Goal: Task Accomplishment & Management: Use online tool/utility

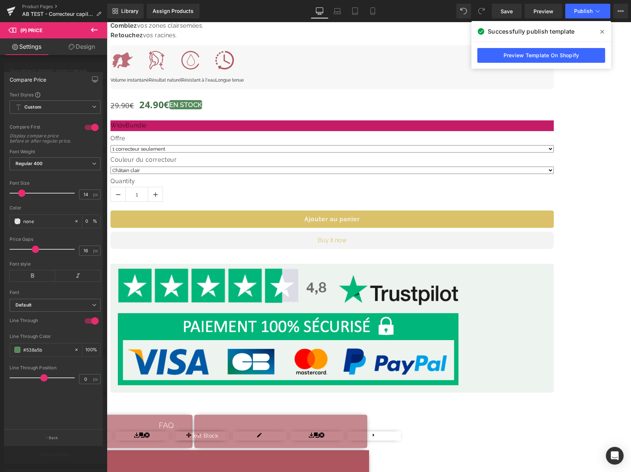
scroll to position [1040, 0]
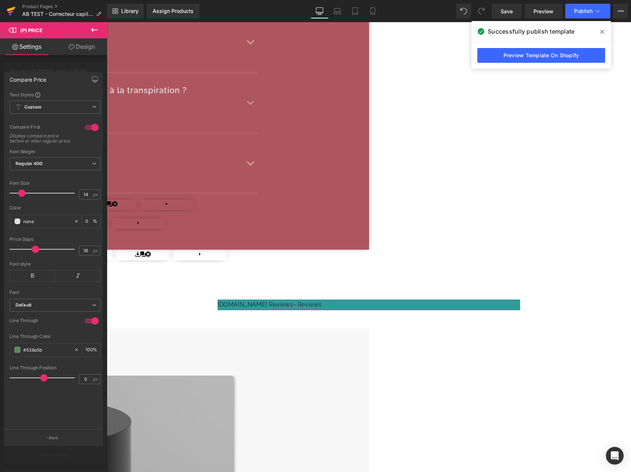
click at [9, 13] on icon at bounding box center [10, 11] width 5 height 3
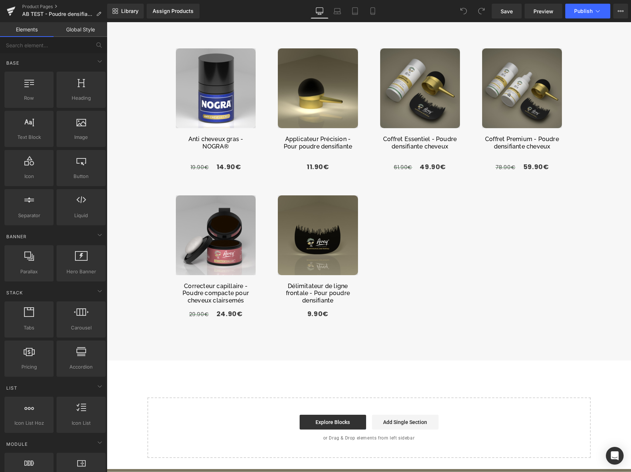
scroll to position [1442, 0]
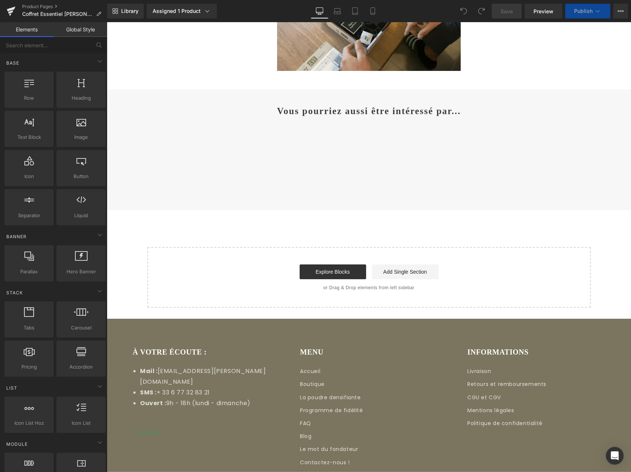
scroll to position [1250, 0]
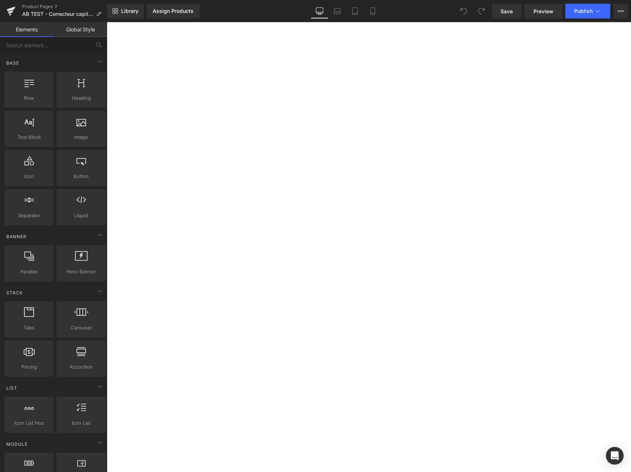
scroll to position [760, 0]
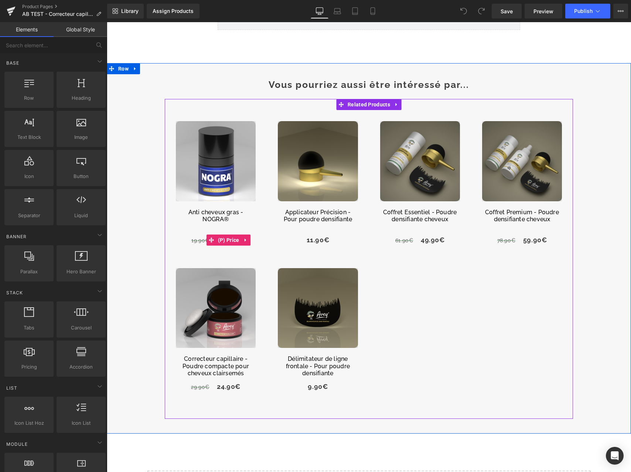
click at [228, 242] on span "(P) Price" at bounding box center [228, 240] width 25 height 11
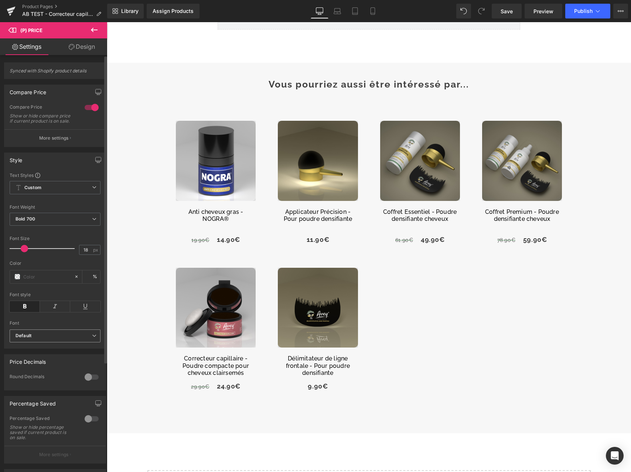
click at [85, 347] on div "Default Default Open Sans Roboto Abel Raleway Satisfy Paytone One Harmonia Sans…" at bounding box center [55, 338] width 91 height 17
click at [85, 343] on span "Default" at bounding box center [55, 336] width 91 height 13
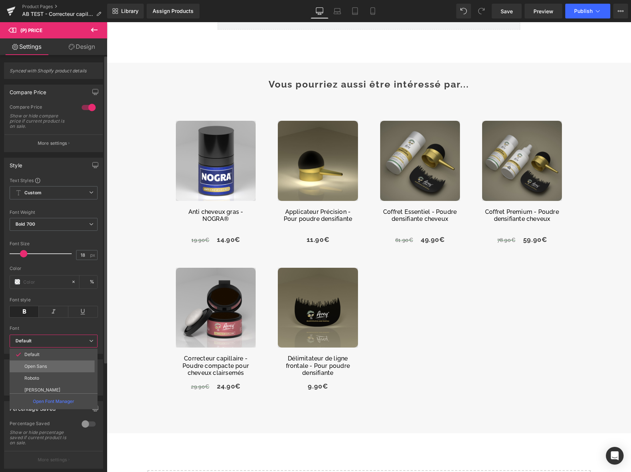
click at [83, 366] on li "Open Sans" at bounding box center [55, 367] width 91 height 12
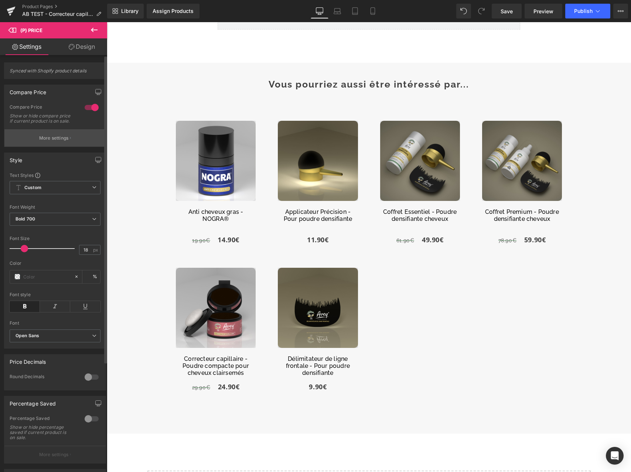
click at [59, 139] on button "More settings" at bounding box center [54, 137] width 101 height 17
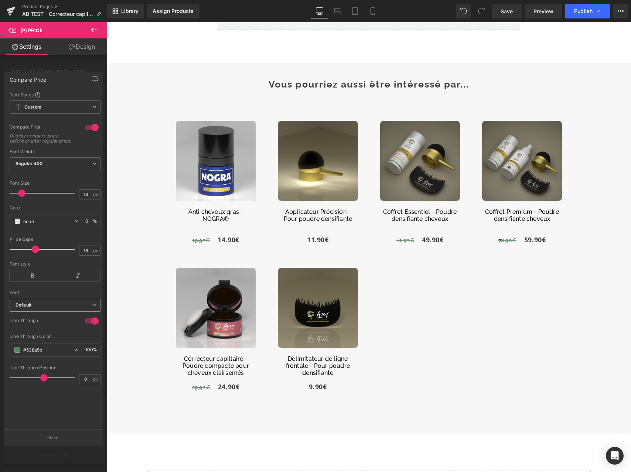
click at [73, 309] on b "Default" at bounding box center [54, 305] width 77 height 6
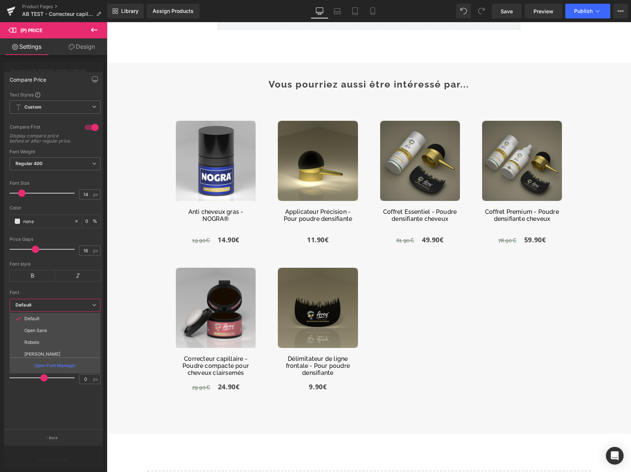
click at [75, 332] on li "Open Sans" at bounding box center [57, 331] width 94 height 12
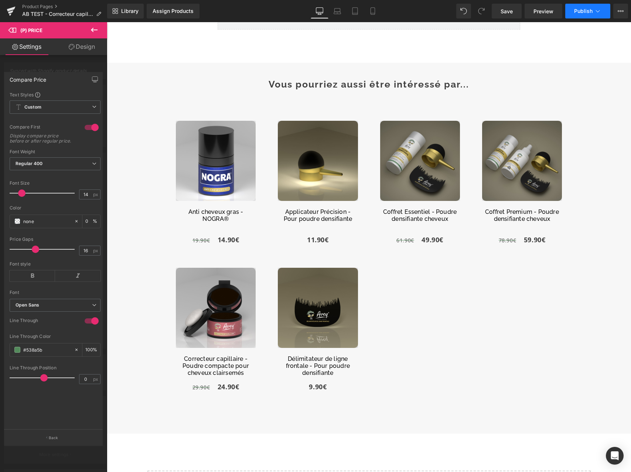
click at [584, 9] on span "Publish" at bounding box center [583, 11] width 18 height 6
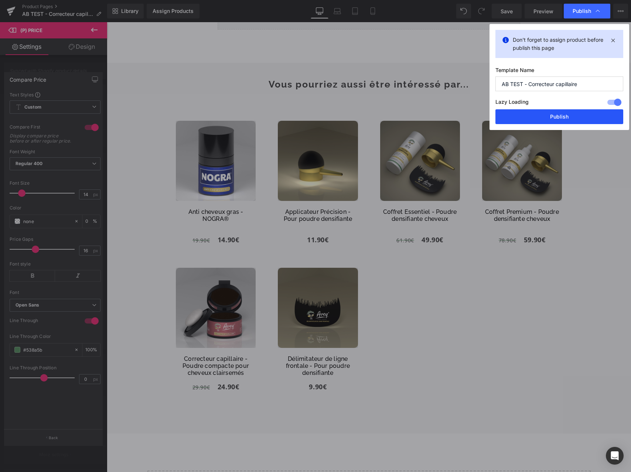
drag, startPoint x: 557, startPoint y: 120, endPoint x: 414, endPoint y: 71, distance: 151.8
click at [557, 120] on button "Publish" at bounding box center [560, 116] width 128 height 15
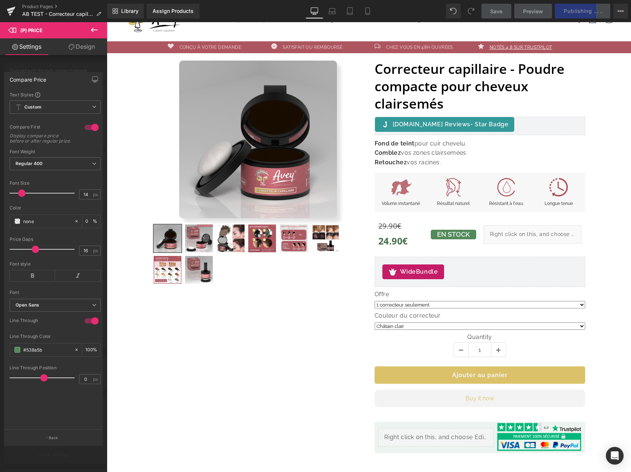
scroll to position [0, 0]
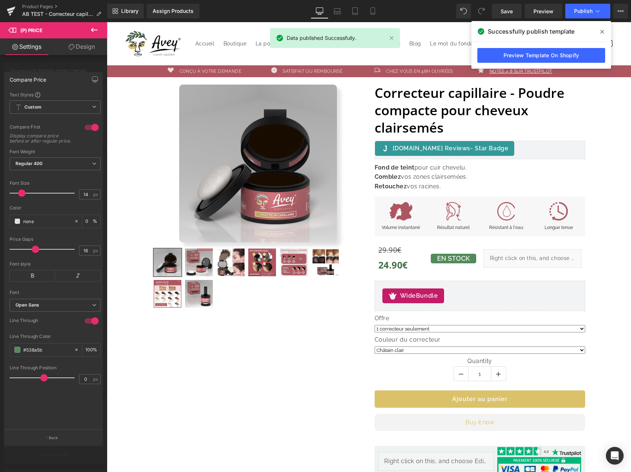
click at [605, 30] on span at bounding box center [603, 32] width 12 height 12
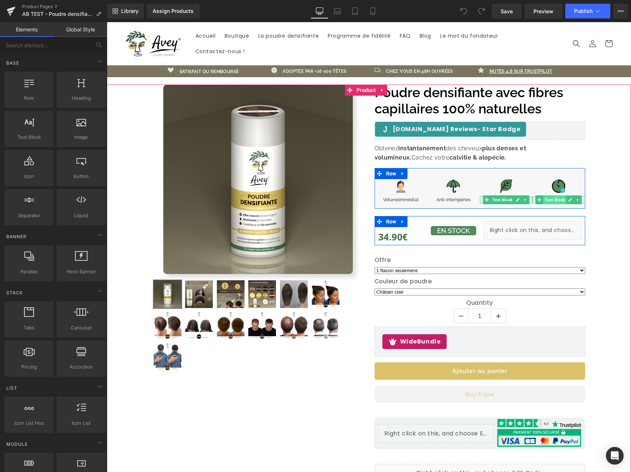
click at [559, 200] on span "Text Block" at bounding box center [554, 200] width 23 height 9
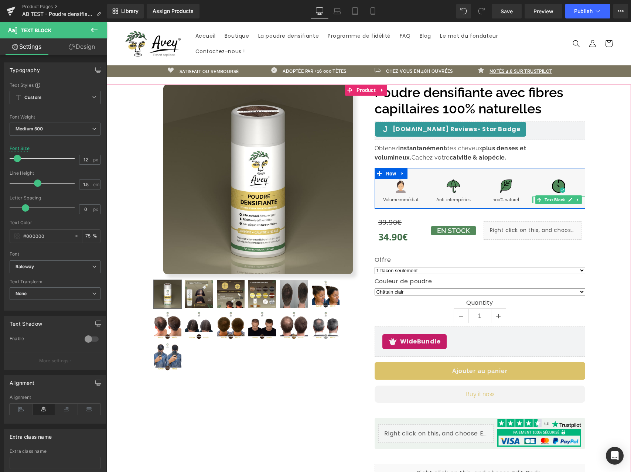
click at [533, 200] on div at bounding box center [534, 200] width 2 height 7
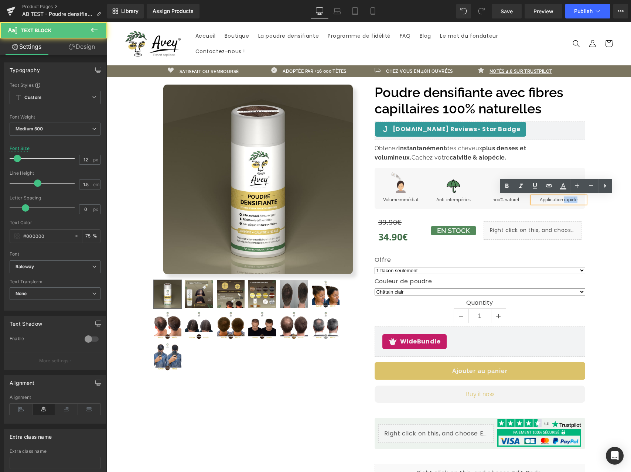
drag, startPoint x: 562, startPoint y: 198, endPoint x: 582, endPoint y: 199, distance: 20.0
click at [582, 199] on p "Application rapide" at bounding box center [559, 200] width 53 height 7
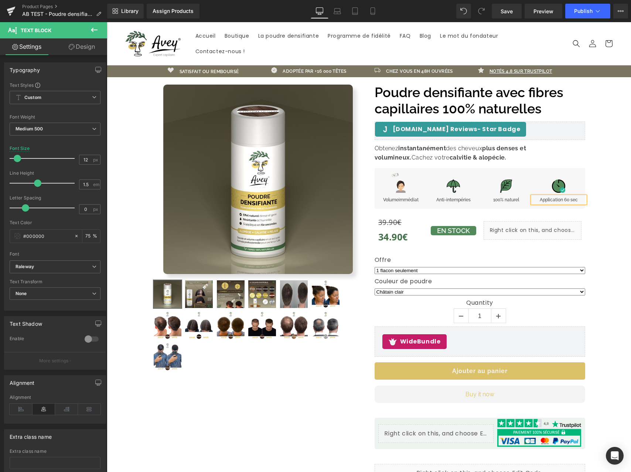
click at [562, 199] on p "Application 60 sec" at bounding box center [559, 200] width 53 height 7
drag, startPoint x: 558, startPoint y: 200, endPoint x: 593, endPoint y: 200, distance: 34.4
click at [593, 200] on div "Sale Off (P) Image" at bounding box center [369, 284] width 517 height 398
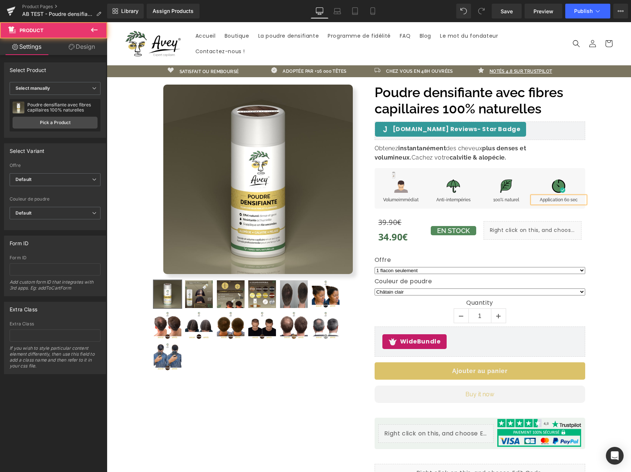
click at [602, 170] on div "Sale Off (P) Image" at bounding box center [369, 284] width 517 height 398
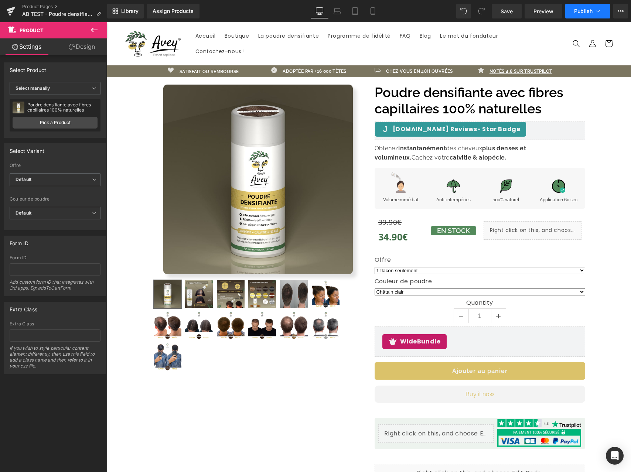
click at [588, 11] on span "Publish" at bounding box center [583, 11] width 18 height 6
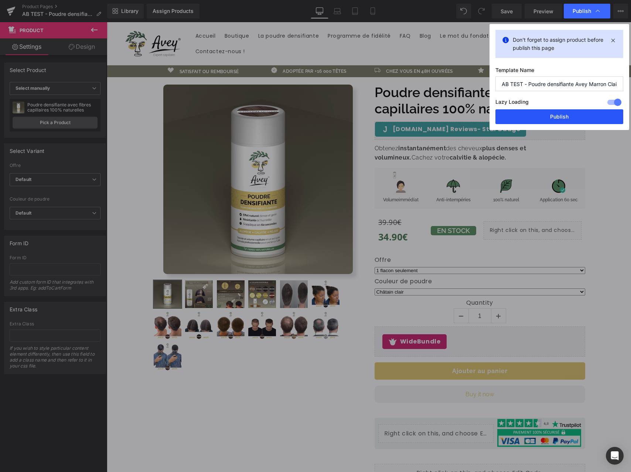
click at [572, 115] on button "Publish" at bounding box center [560, 116] width 128 height 15
